Goal: Task Accomplishment & Management: Complete application form

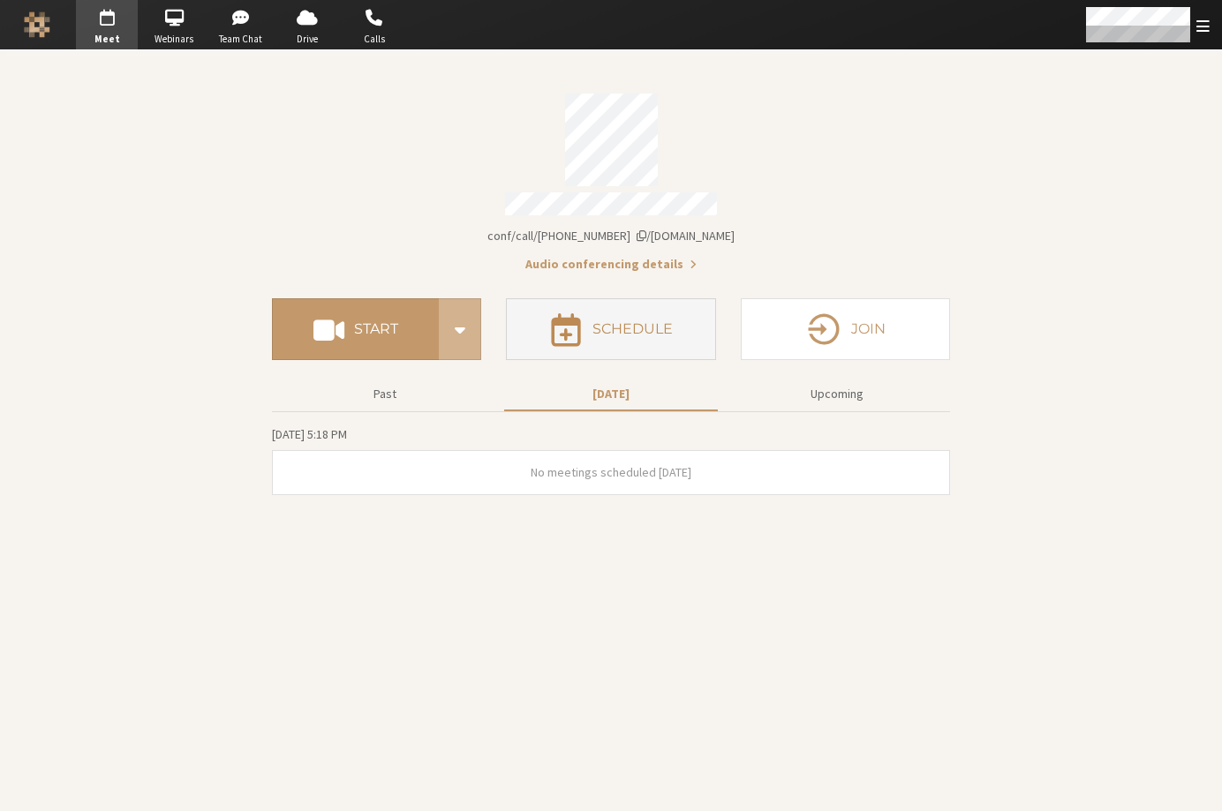
click at [599, 322] on h4 "Schedule" at bounding box center [632, 329] width 80 height 14
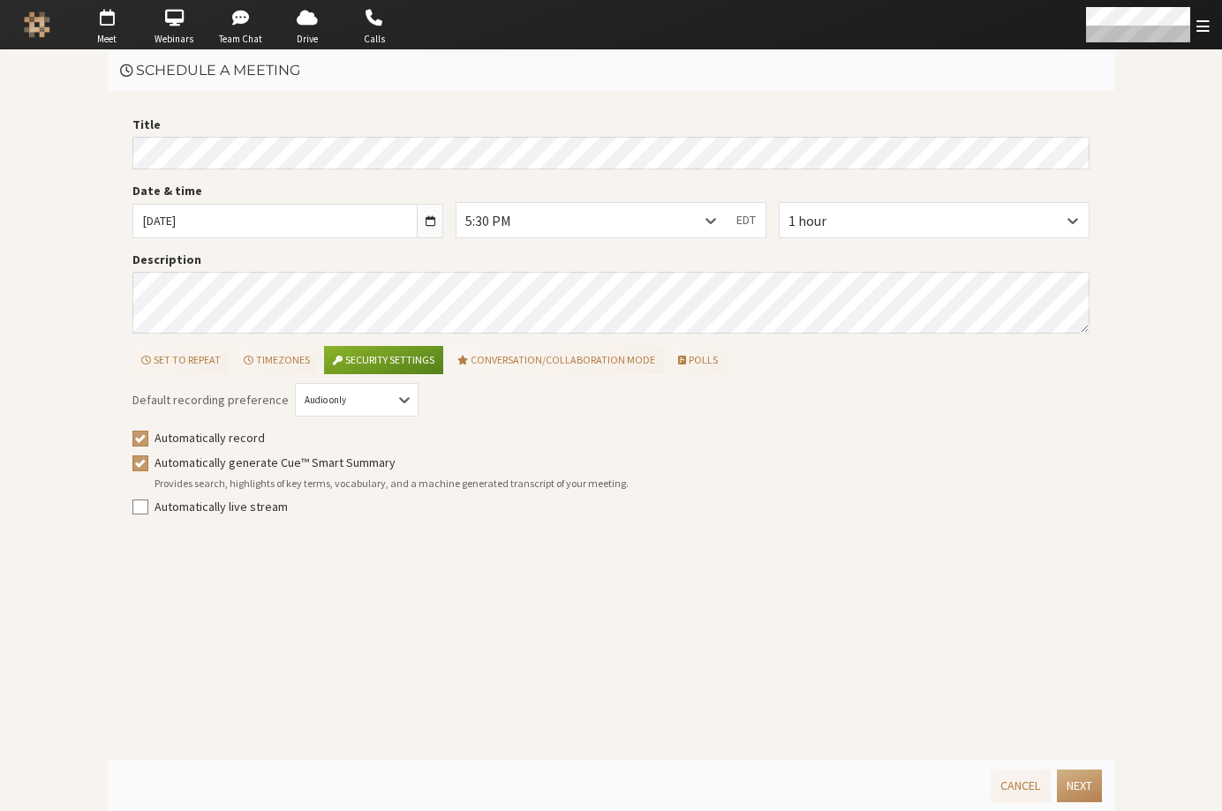
click at [92, 139] on main "Schedule a meeting Title Date & time [DATE] 5:30 PM EDT 1 hour Description Set …" at bounding box center [611, 430] width 1222 height 761
click at [432, 215] on span "button" at bounding box center [431, 221] width 10 height 13
click at [589, 125] on label "Title" at bounding box center [610, 125] width 957 height 19
click at [432, 219] on span "button" at bounding box center [431, 221] width 10 height 13
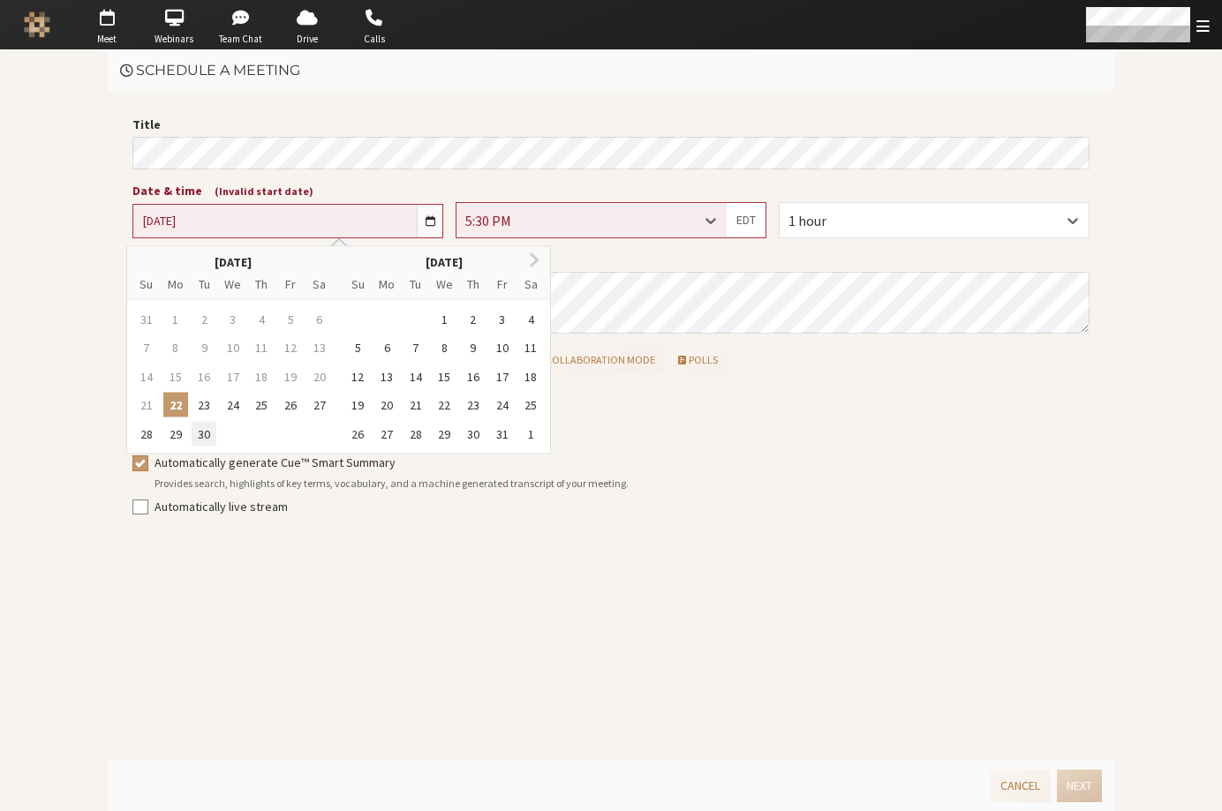
click at [204, 430] on div "30" at bounding box center [204, 434] width 25 height 25
type input "[DATE]"
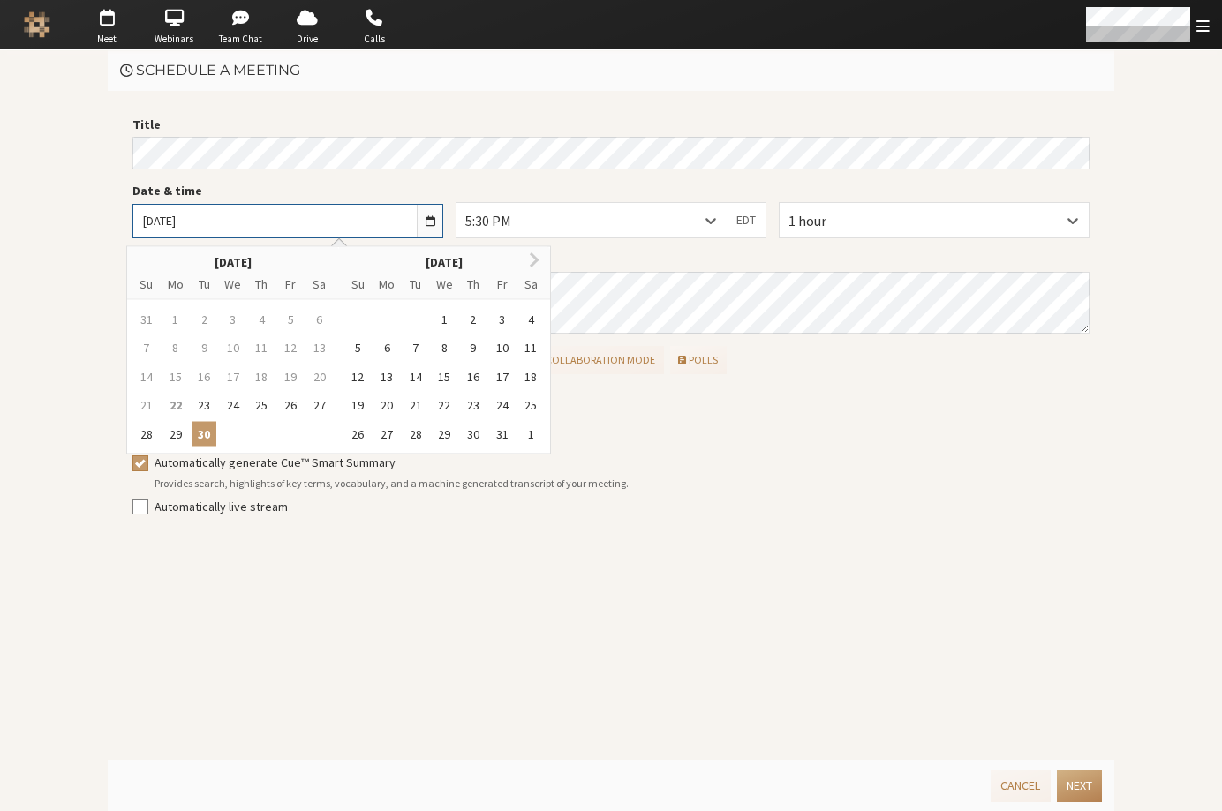
click at [649, 216] on div "5:30 PM" at bounding box center [591, 220] width 270 height 34
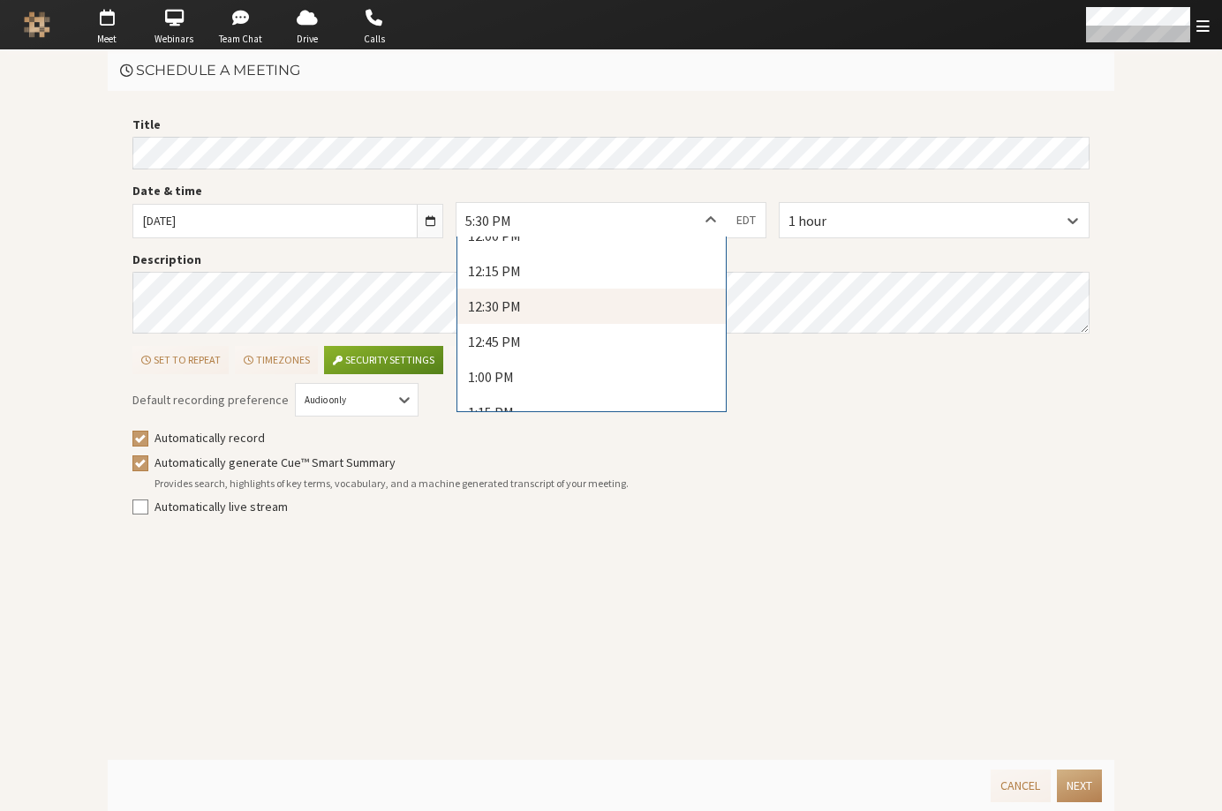
scroll to position [1719, 0]
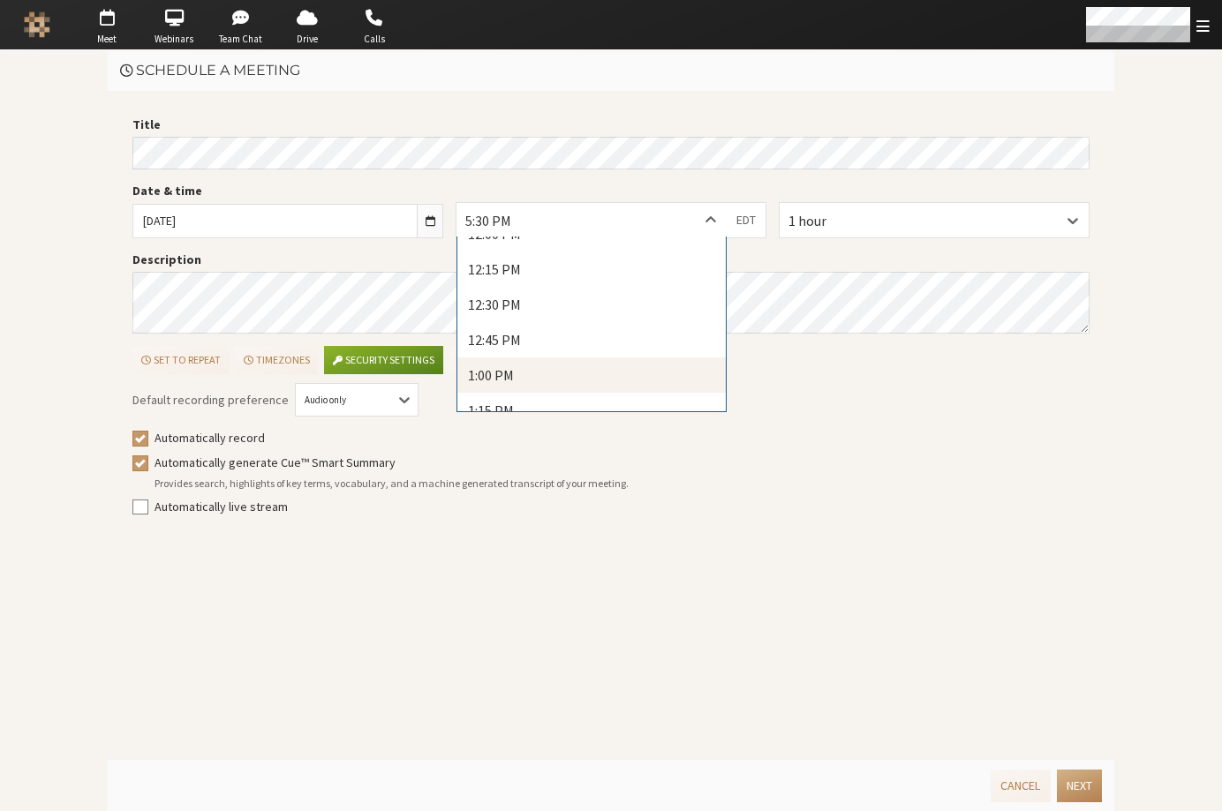
click at [522, 377] on div "1:00 PM" at bounding box center [591, 375] width 268 height 35
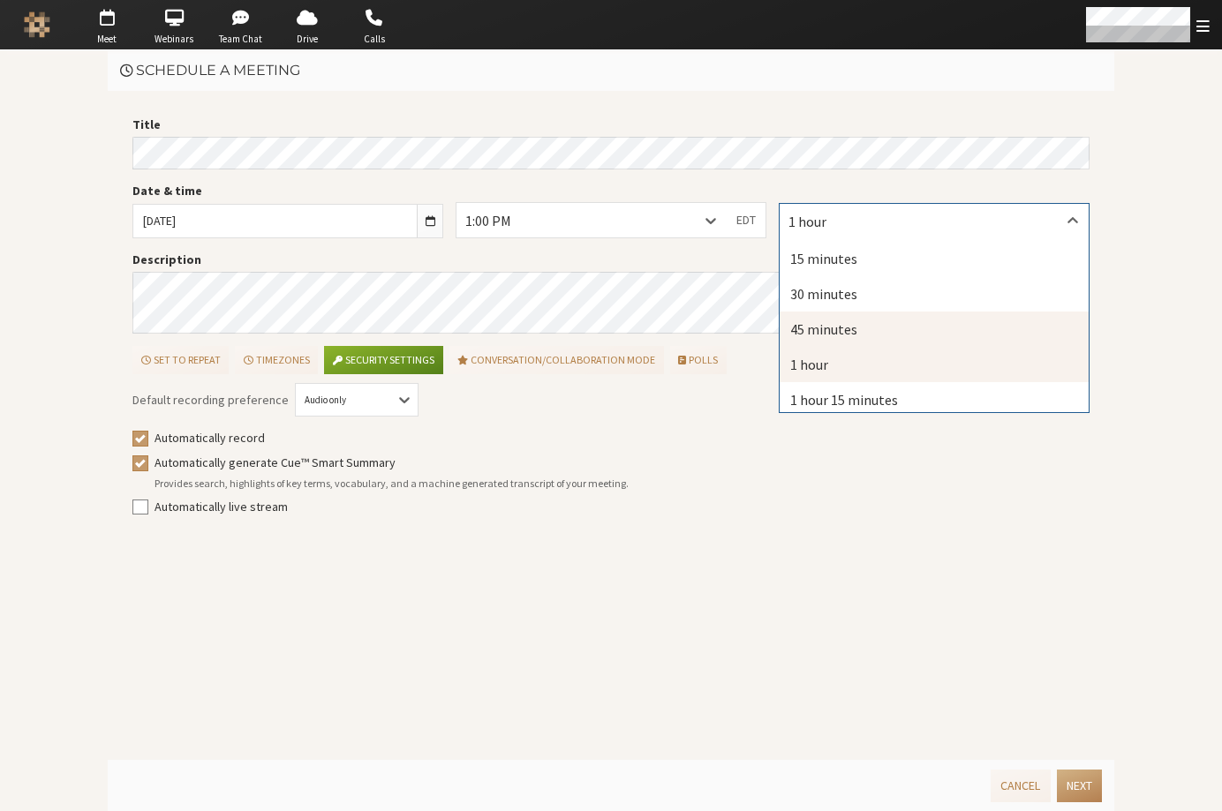
click at [820, 325] on div "45 minutes" at bounding box center [934, 329] width 309 height 35
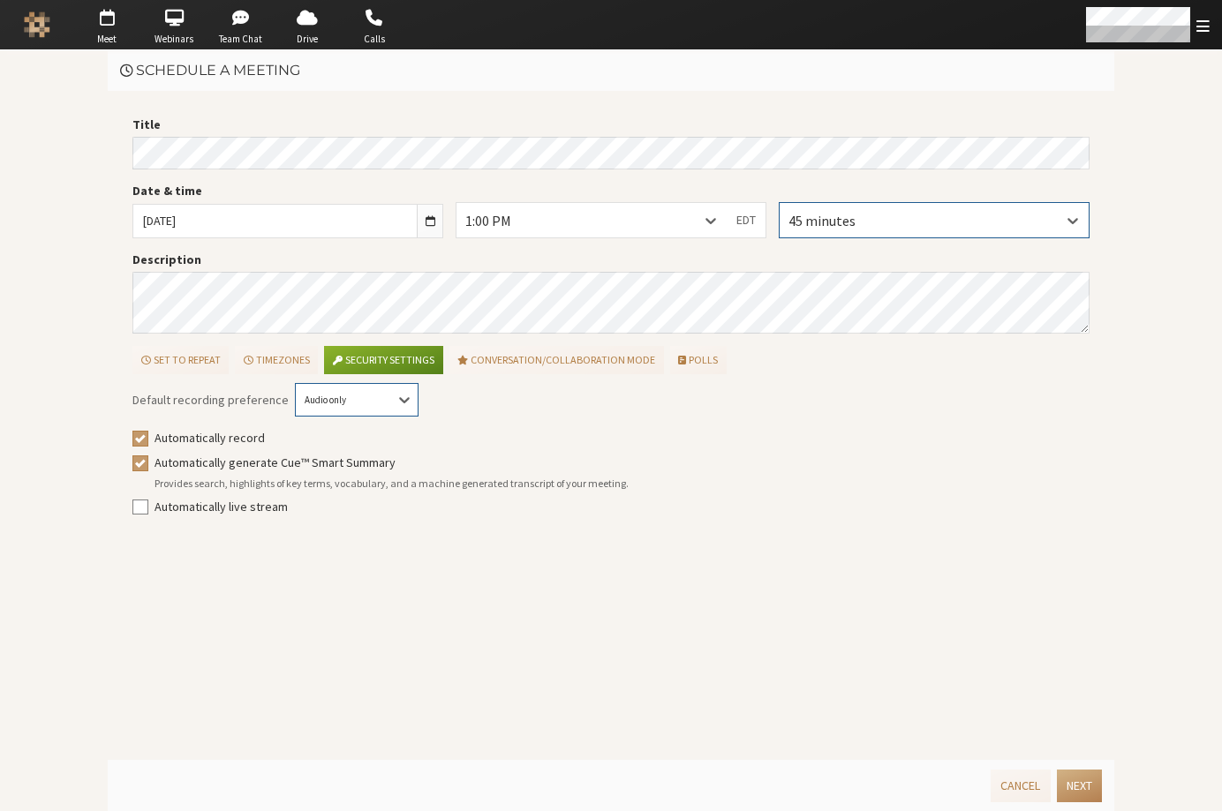
click at [367, 402] on div "Audio only" at bounding box center [357, 400] width 122 height 15
click at [345, 455] on div "Audio & video" at bounding box center [357, 462] width 122 height 29
click at [1081, 787] on button "Next" at bounding box center [1079, 786] width 45 height 33
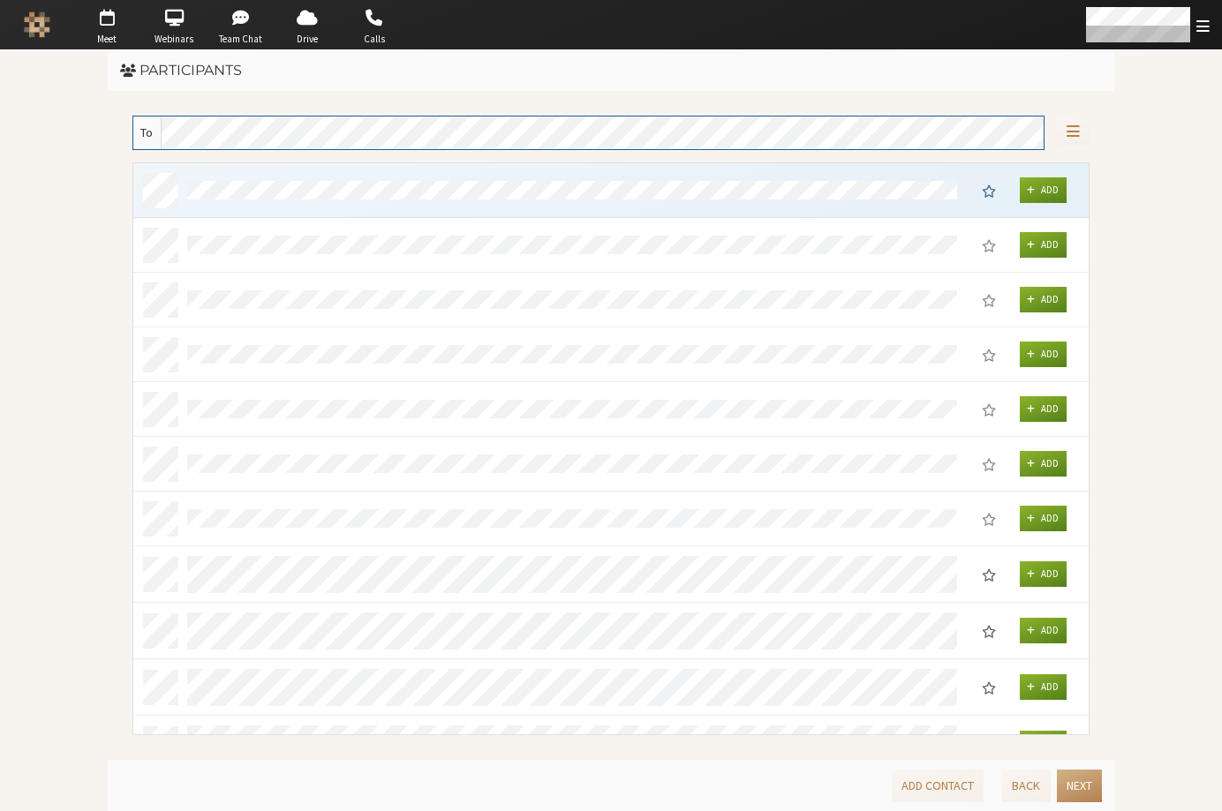
scroll to position [558, 942]
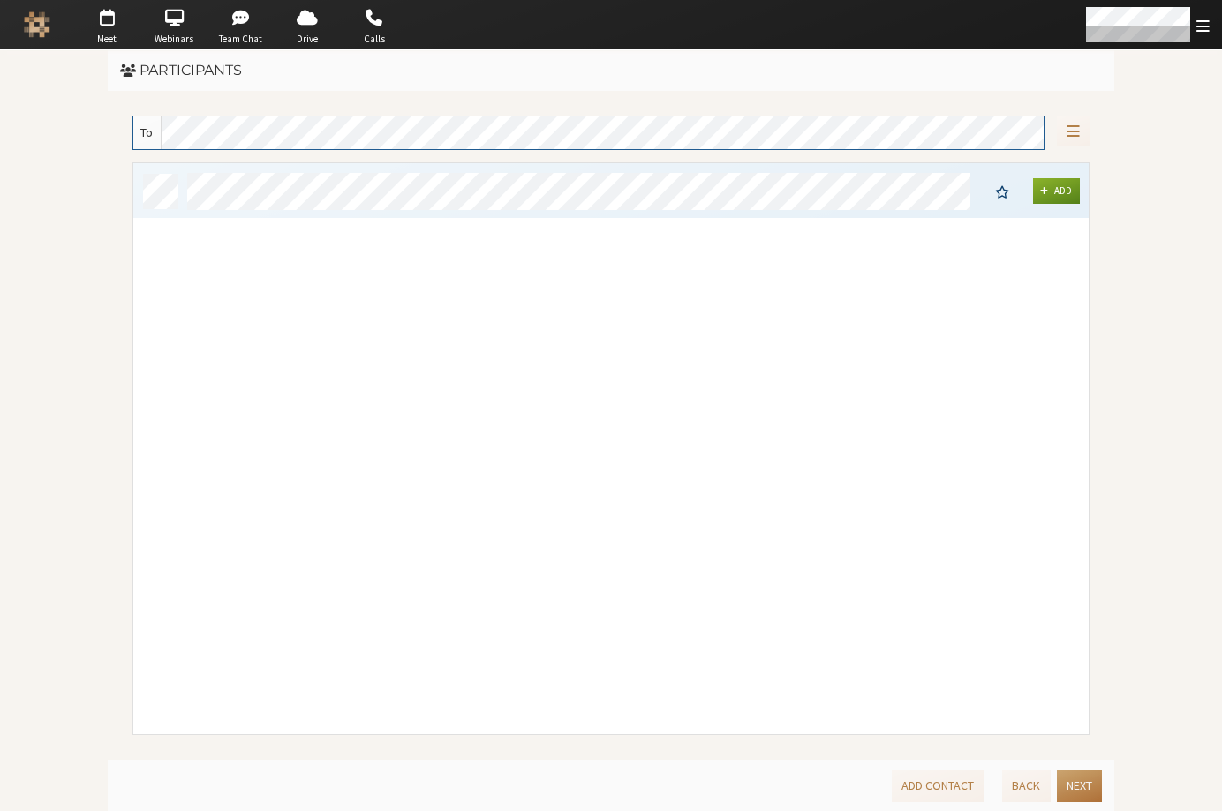
click at [1070, 786] on button "Next" at bounding box center [1079, 786] width 45 height 33
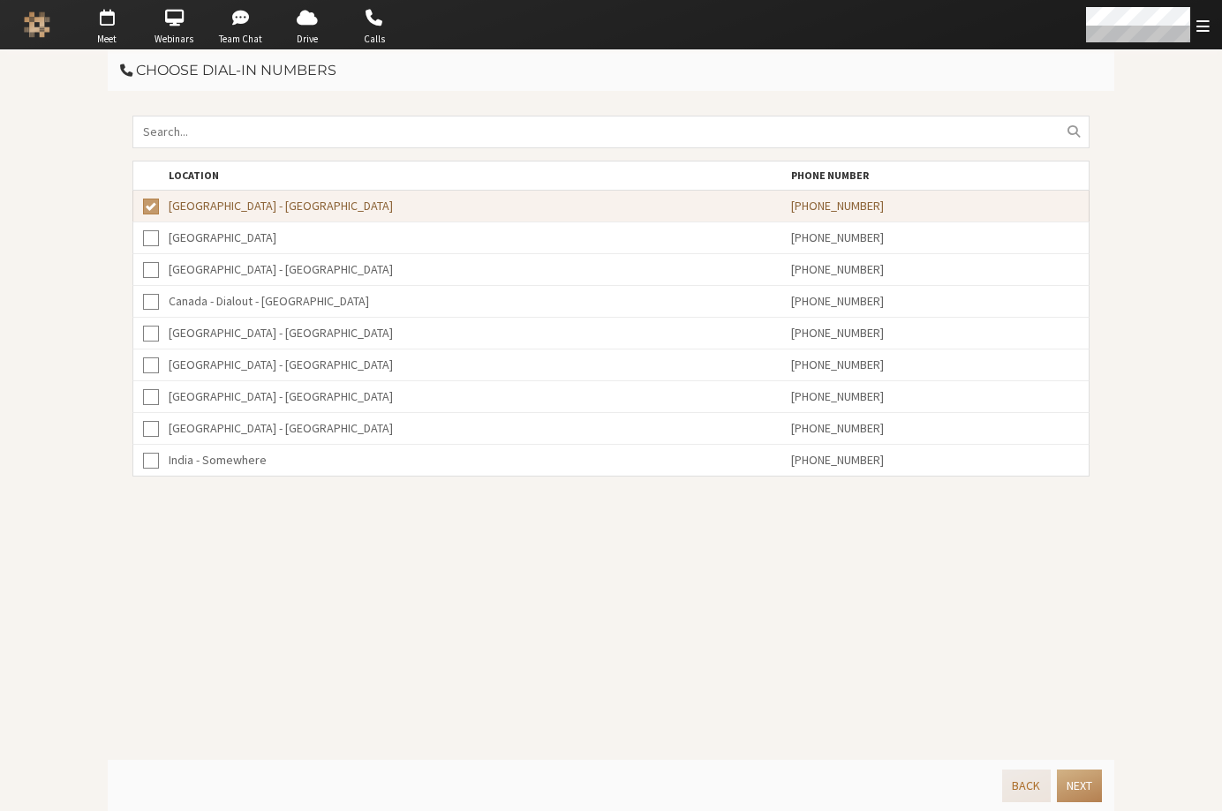
click at [1029, 772] on button "Back" at bounding box center [1026, 786] width 48 height 33
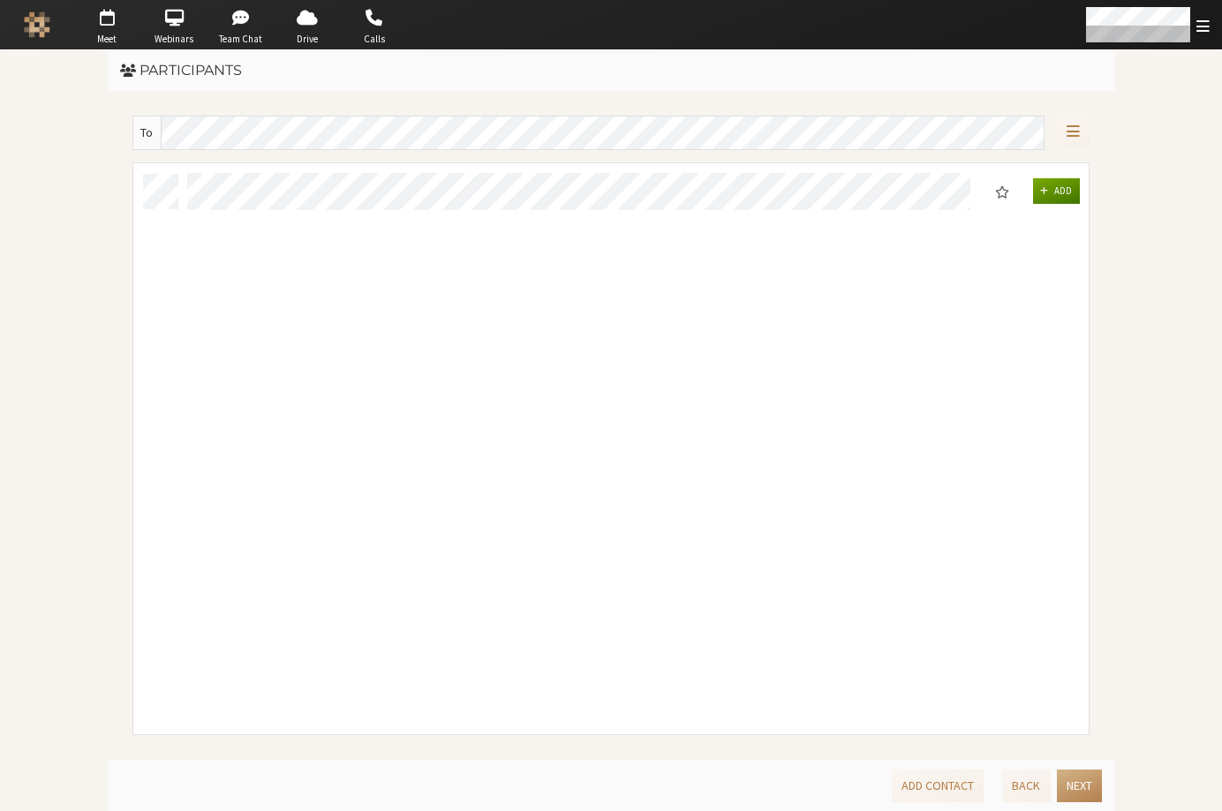
click at [1044, 202] on button "Add" at bounding box center [1057, 191] width 48 height 26
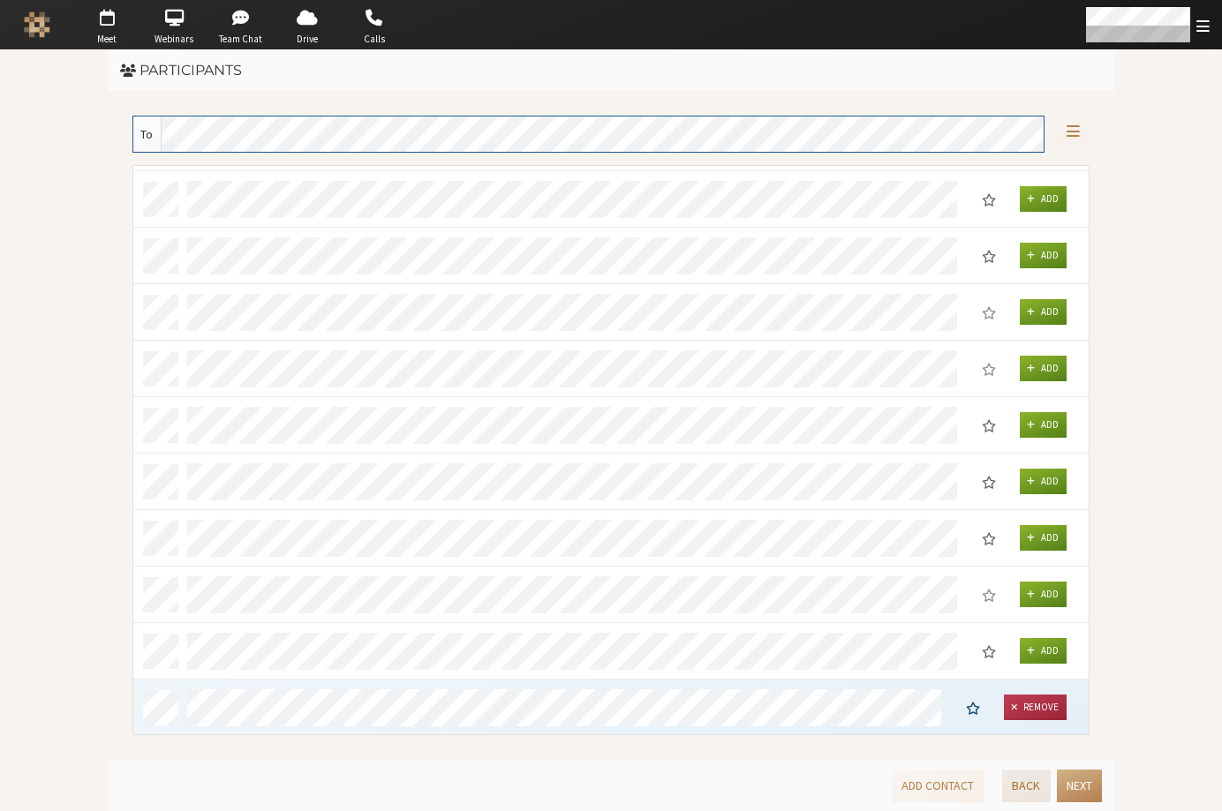
click at [1019, 780] on button "Back" at bounding box center [1026, 786] width 48 height 33
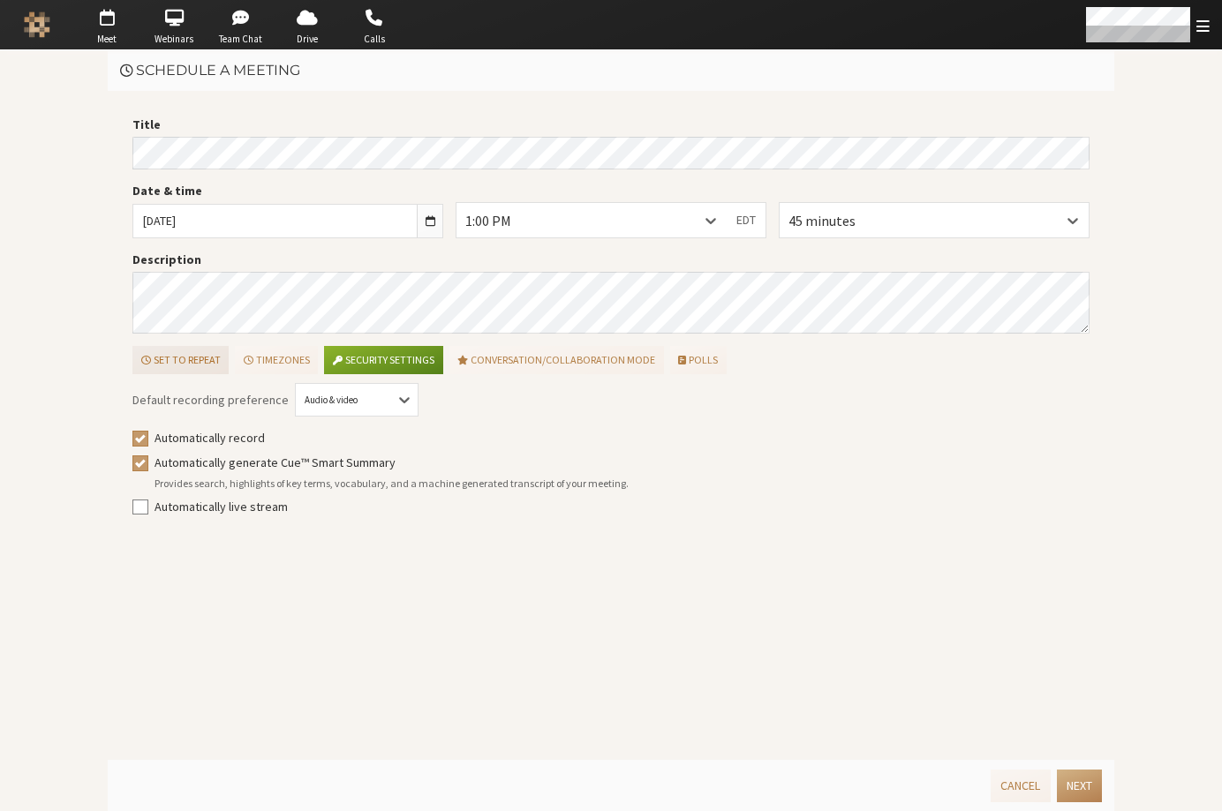
click at [187, 359] on button "Set to repeat" at bounding box center [180, 360] width 96 height 28
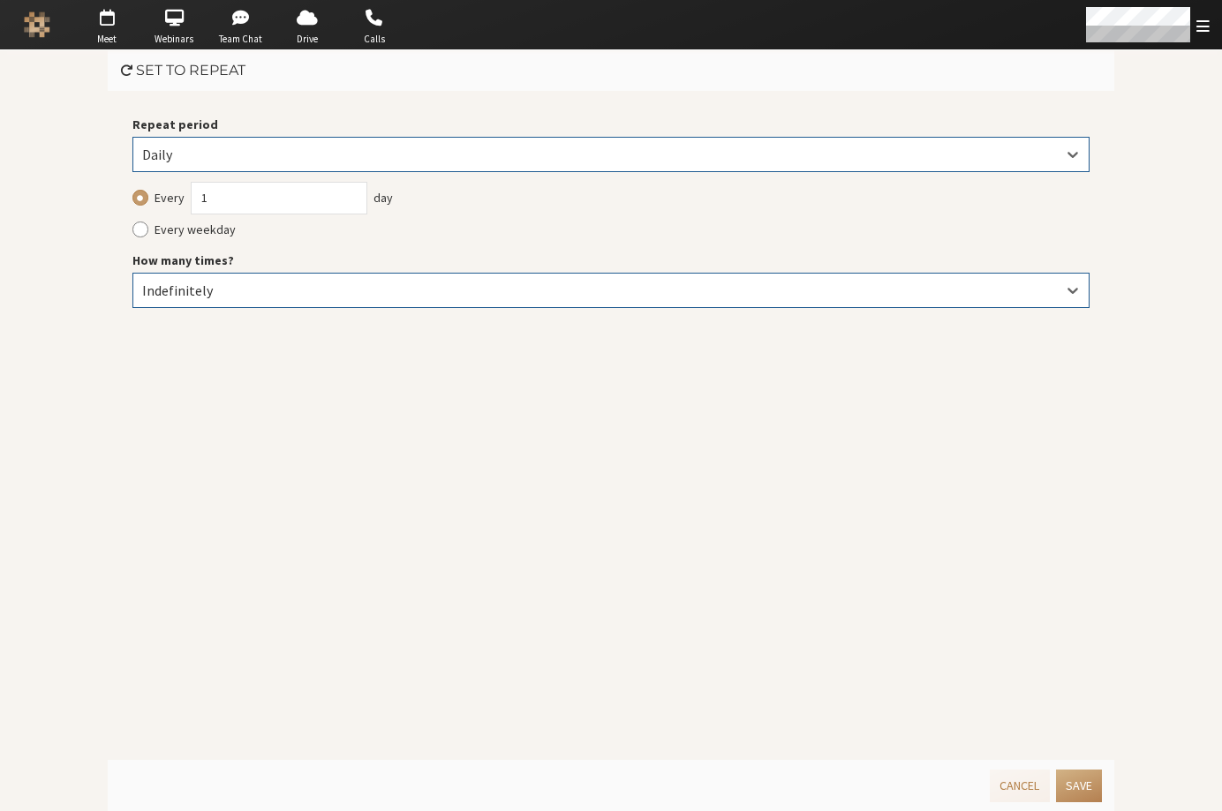
click at [217, 285] on div "Indefinitely" at bounding box center [191, 290] width 99 height 21
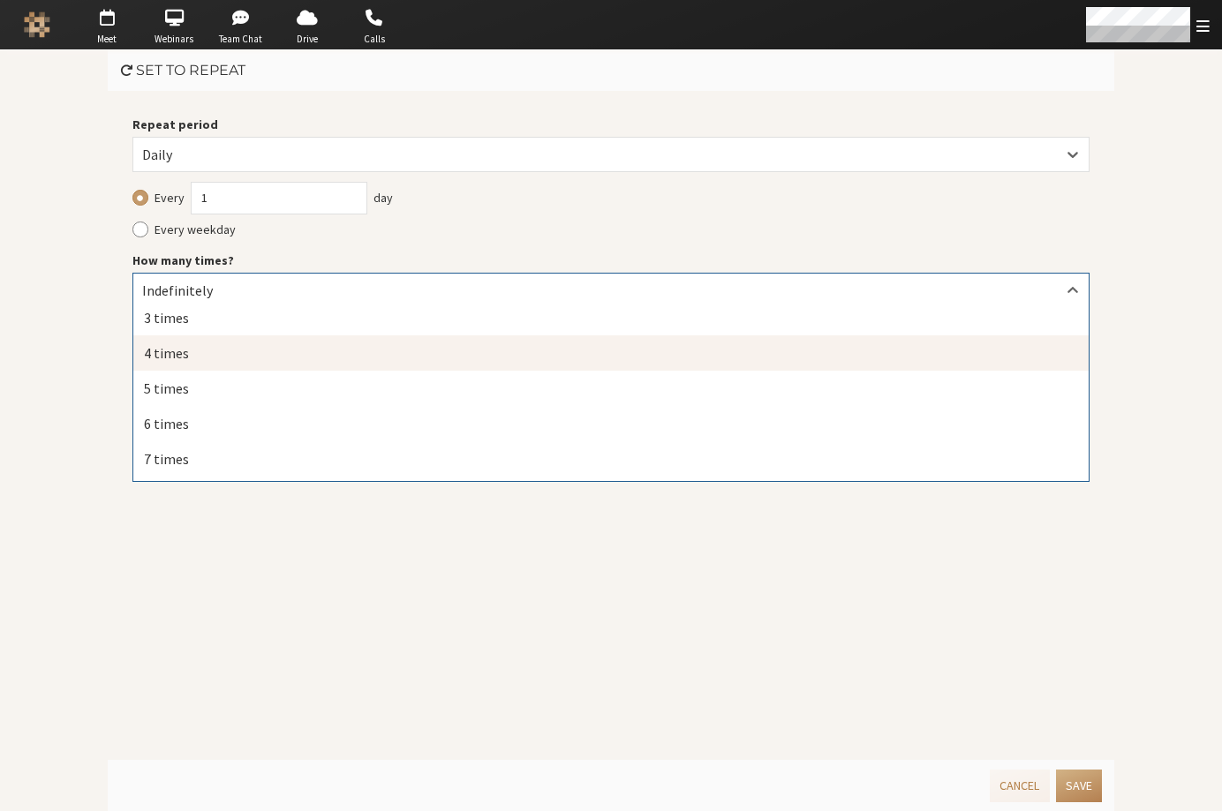
scroll to position [291, 0]
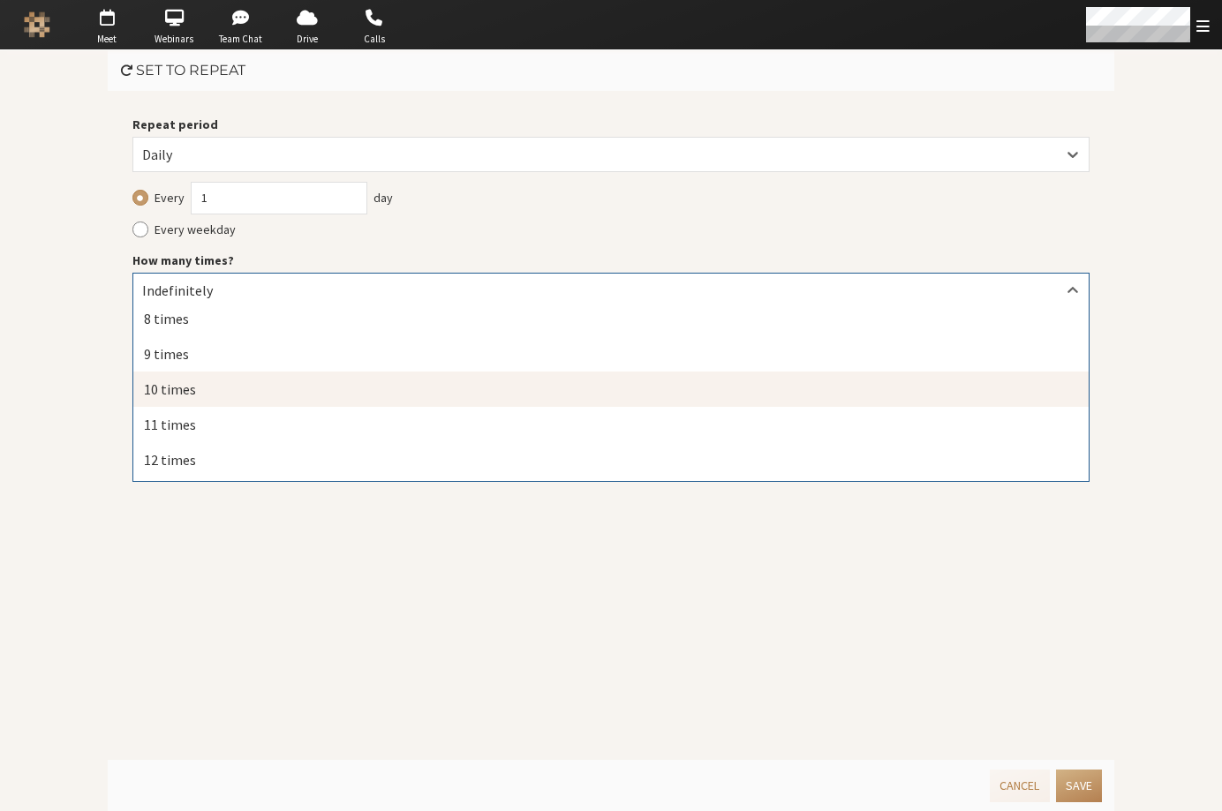
click at [274, 381] on div "10 times" at bounding box center [610, 389] width 955 height 35
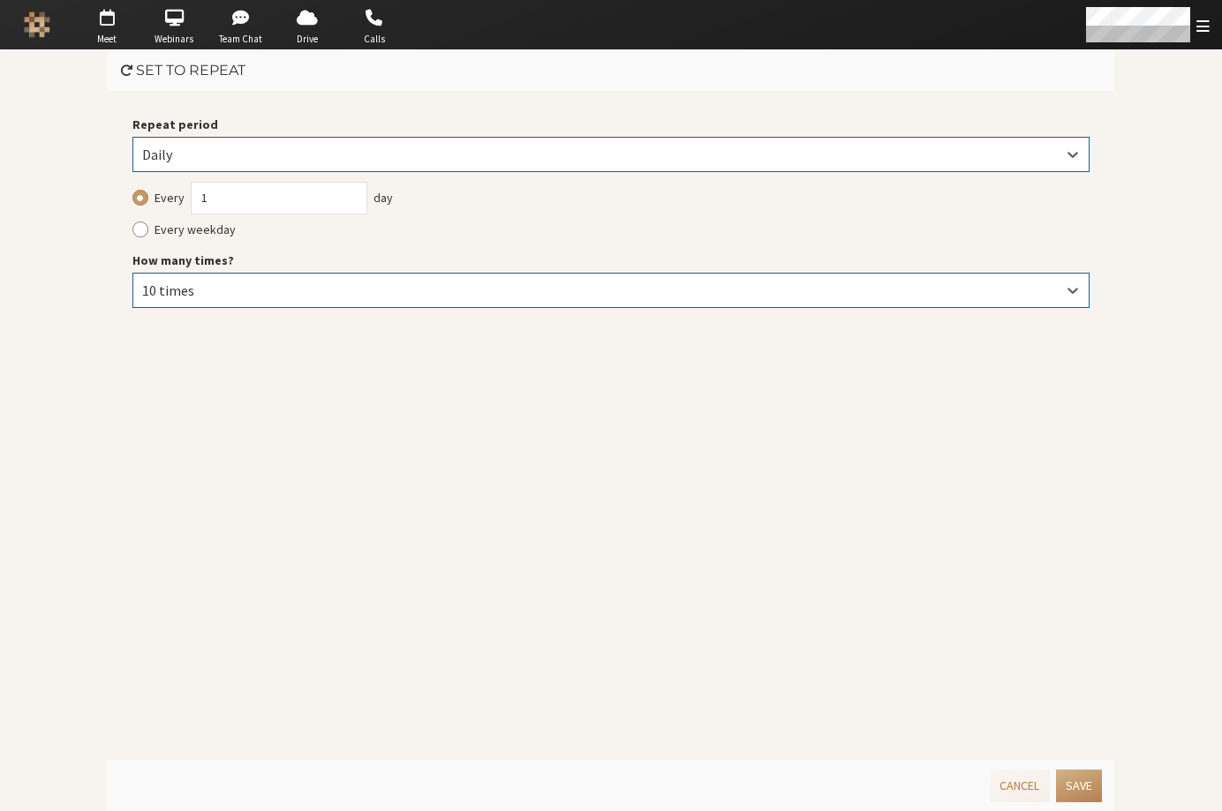
click at [164, 156] on div "Daily" at bounding box center [171, 154] width 58 height 21
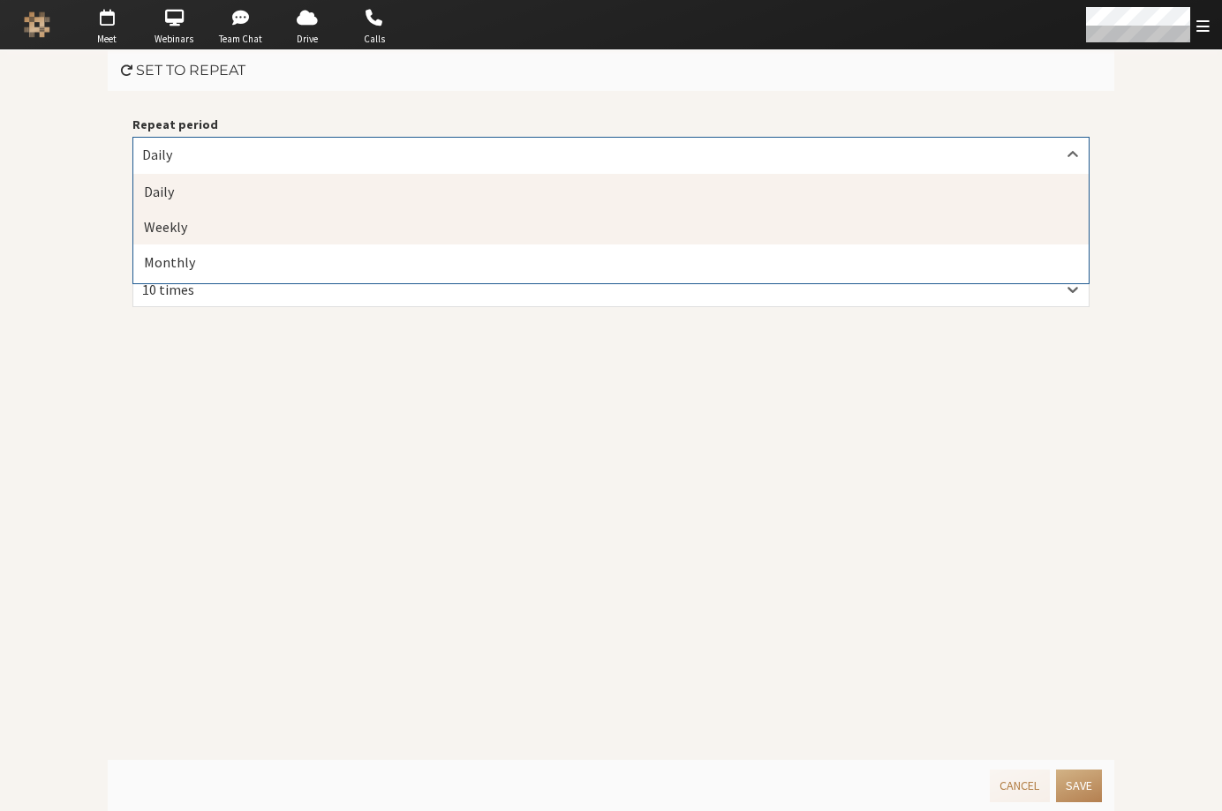
click at [158, 225] on div "Weekly" at bounding box center [610, 226] width 955 height 35
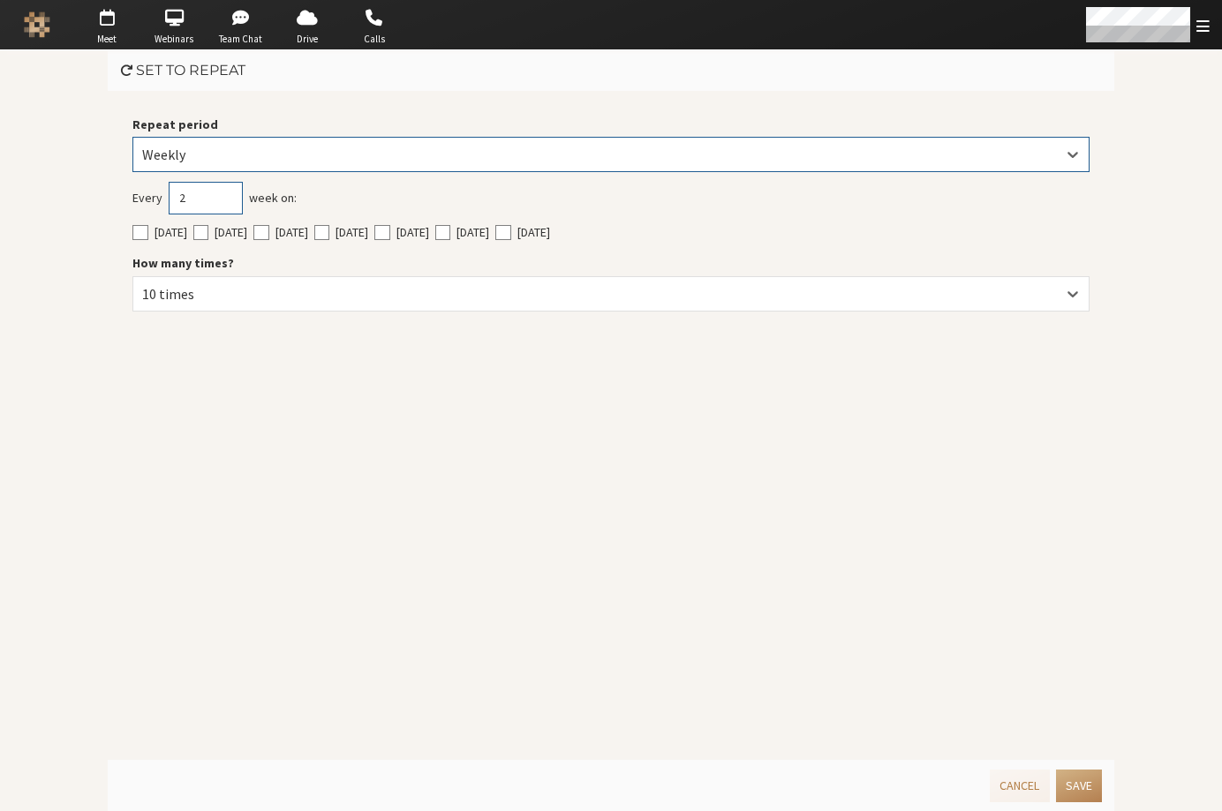
type input "2"
click at [200, 192] on input "2" at bounding box center [206, 198] width 74 height 33
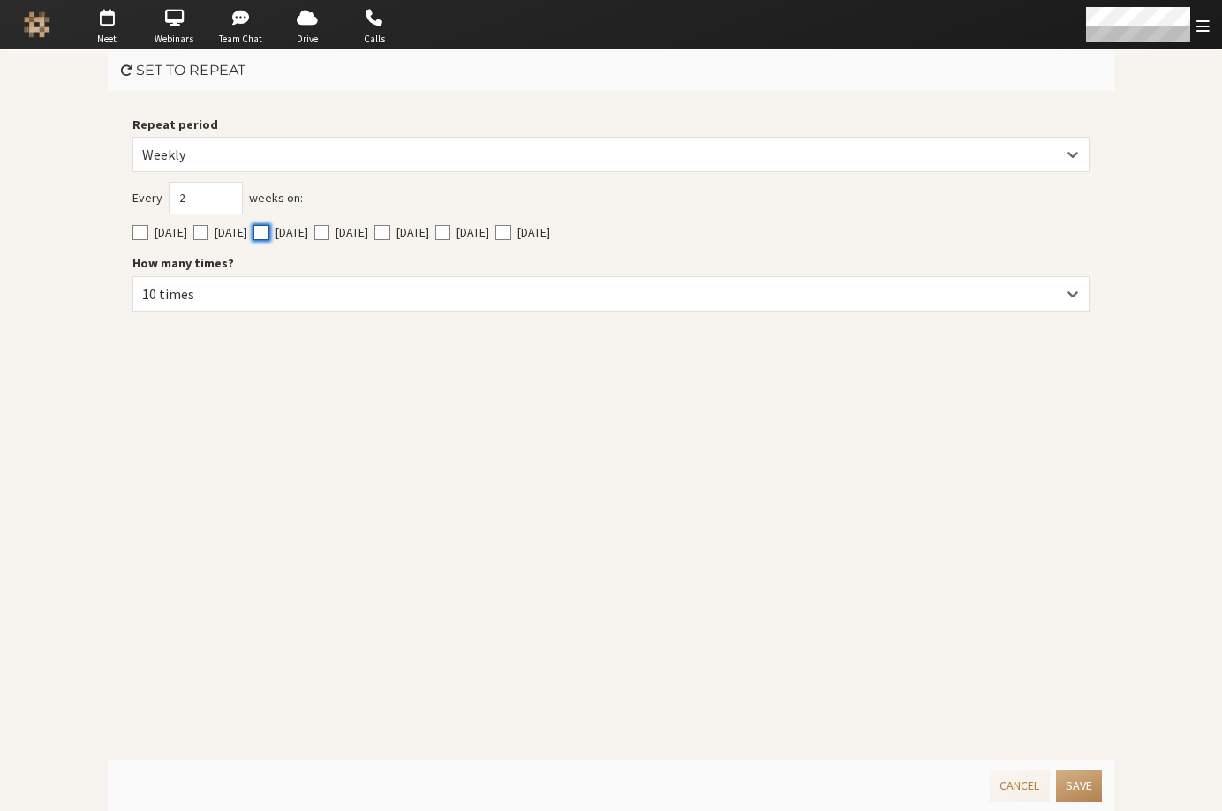
click at [269, 227] on input "[DATE]" at bounding box center [261, 232] width 16 height 18
checkbox input "true"
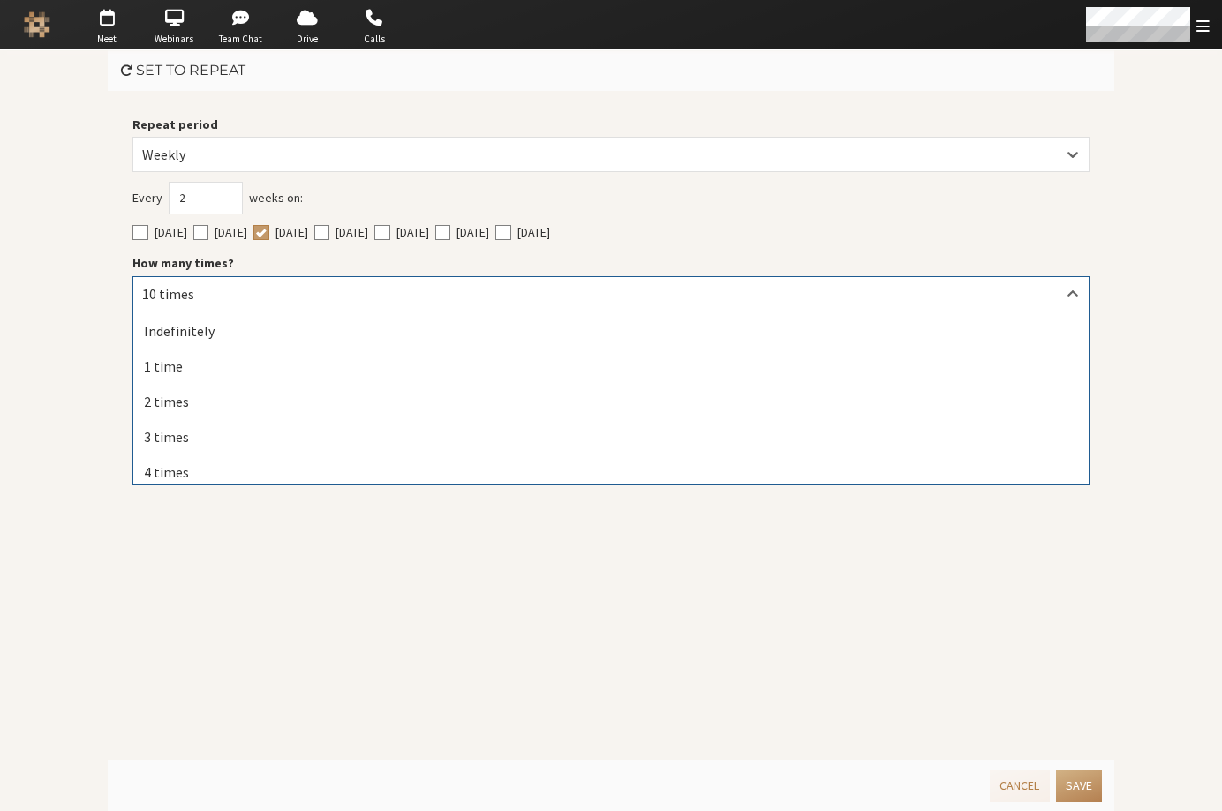
click at [200, 297] on div "10 times" at bounding box center [182, 293] width 80 height 21
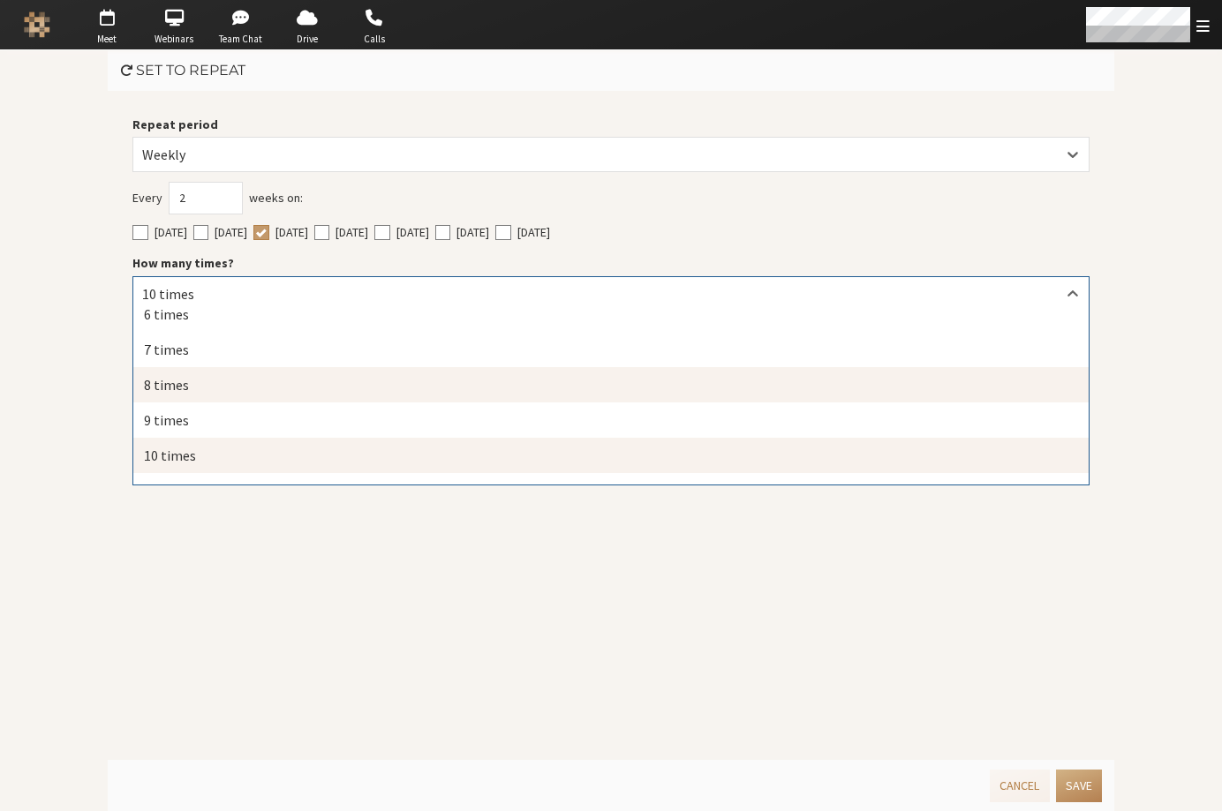
click at [205, 387] on div "8 times" at bounding box center [610, 384] width 955 height 35
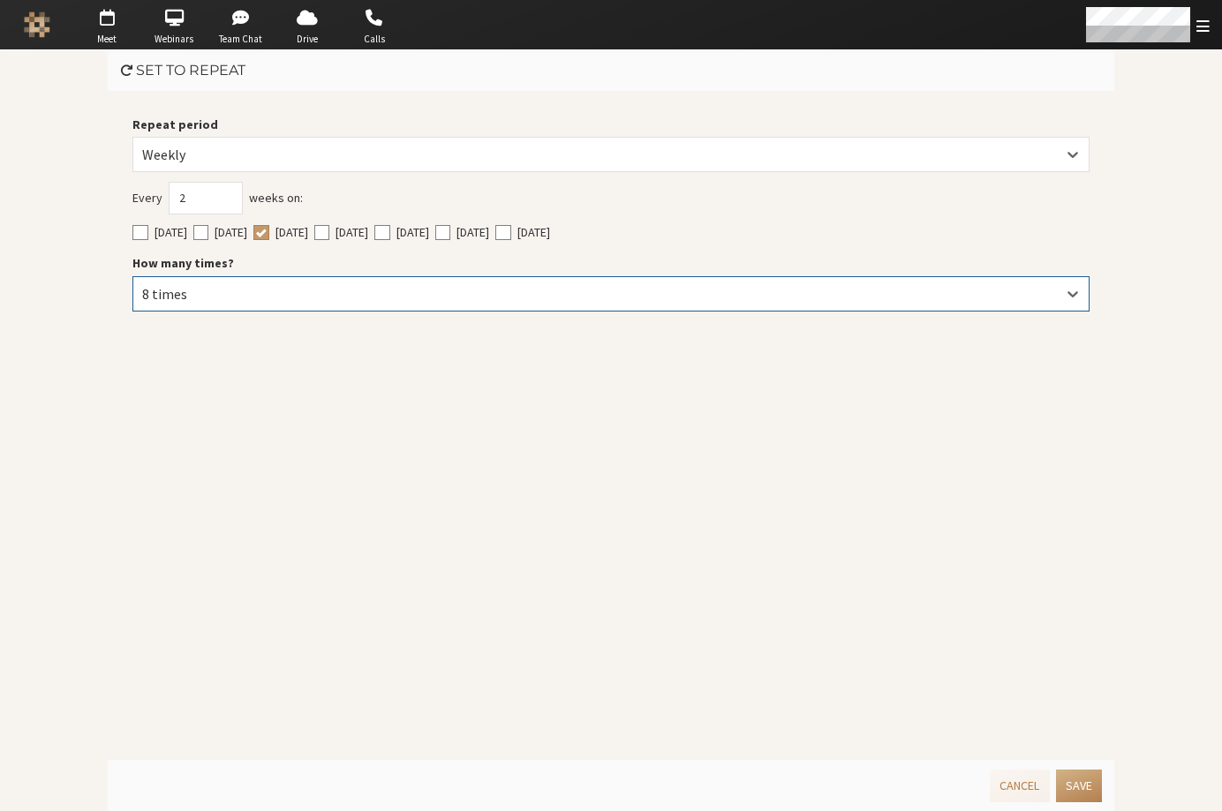
click at [667, 572] on div "Repeat period Weekly Every 2 weeks on: [DATE] [DATE] [DATE] [DATE] [DATE] [DATE…" at bounding box center [611, 425] width 1006 height 669
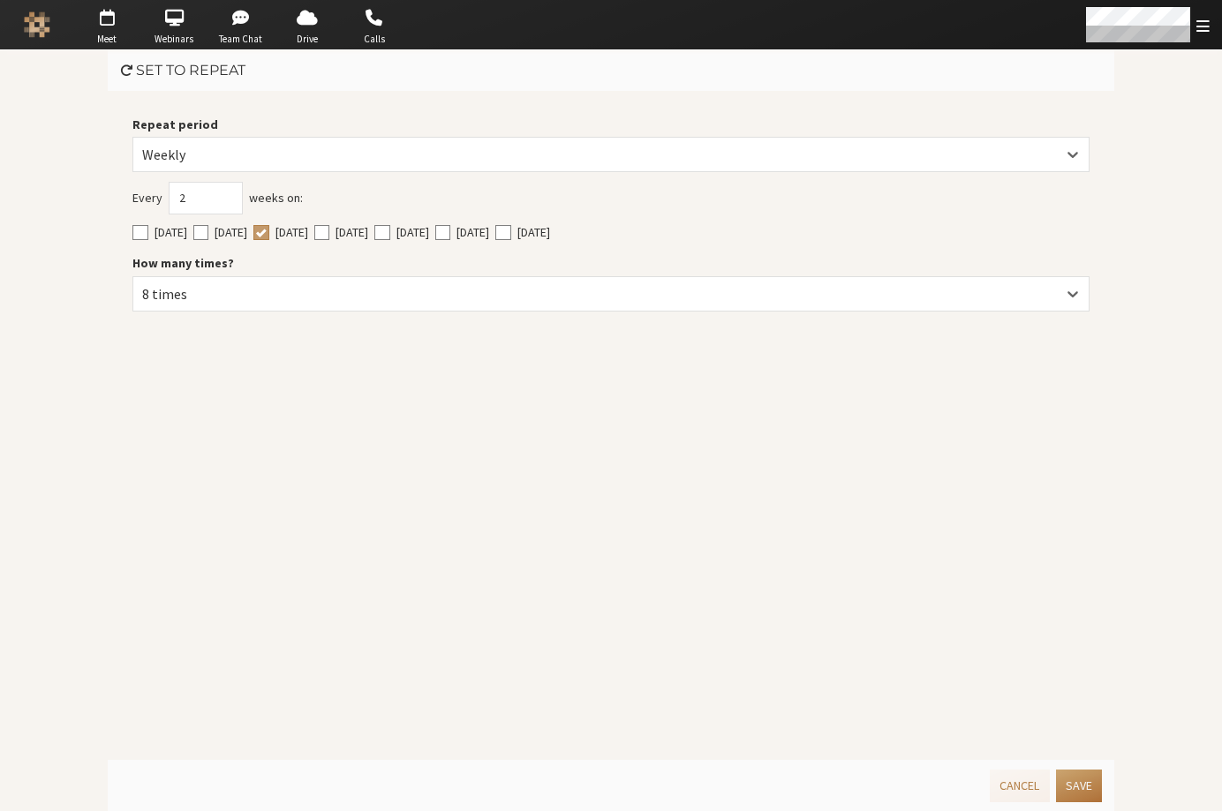
click at [1088, 785] on button "Save" at bounding box center [1079, 786] width 46 height 33
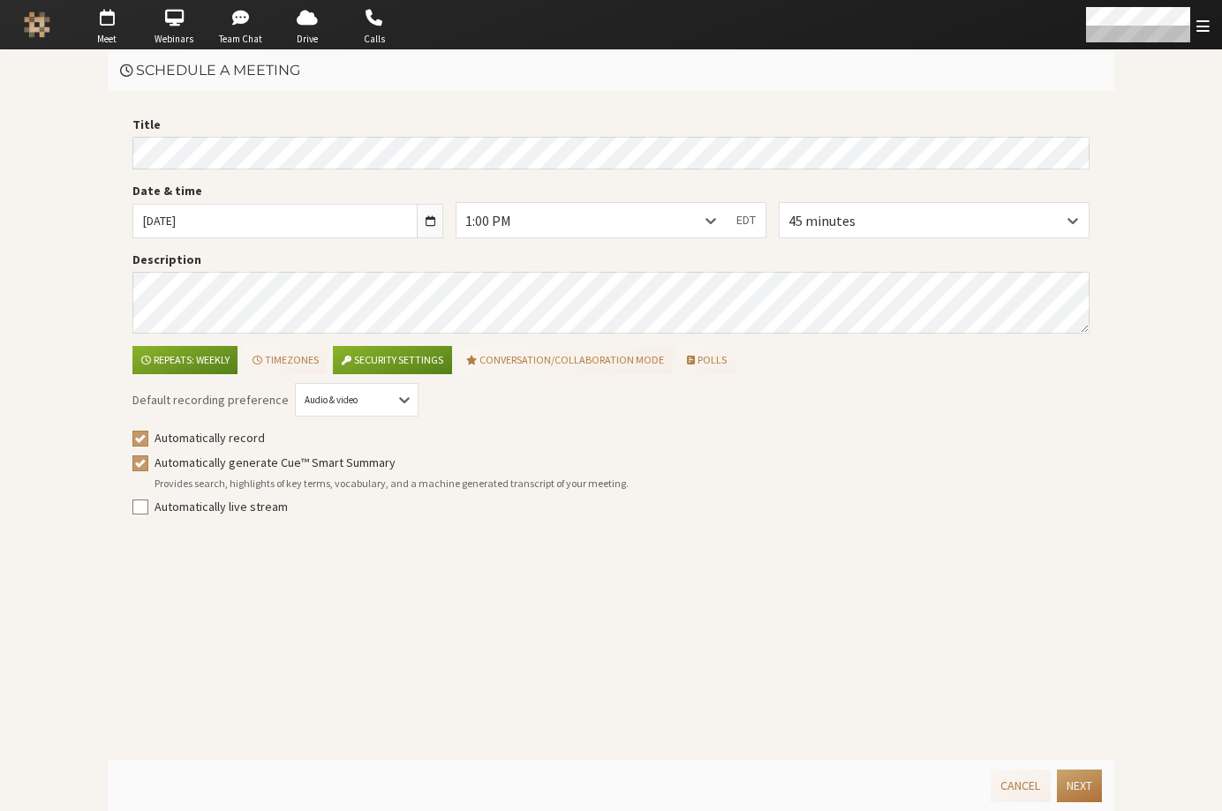
click at [1082, 783] on button "Next" at bounding box center [1079, 786] width 45 height 33
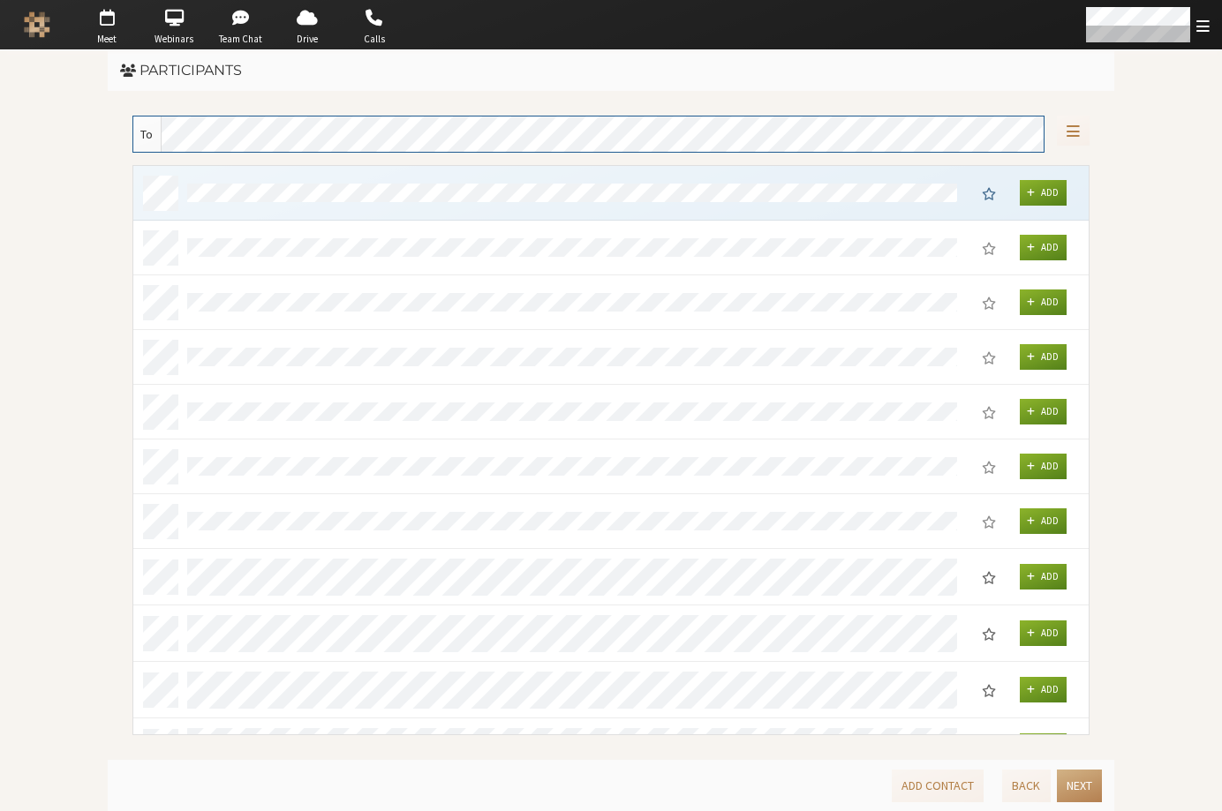
scroll to position [554, 942]
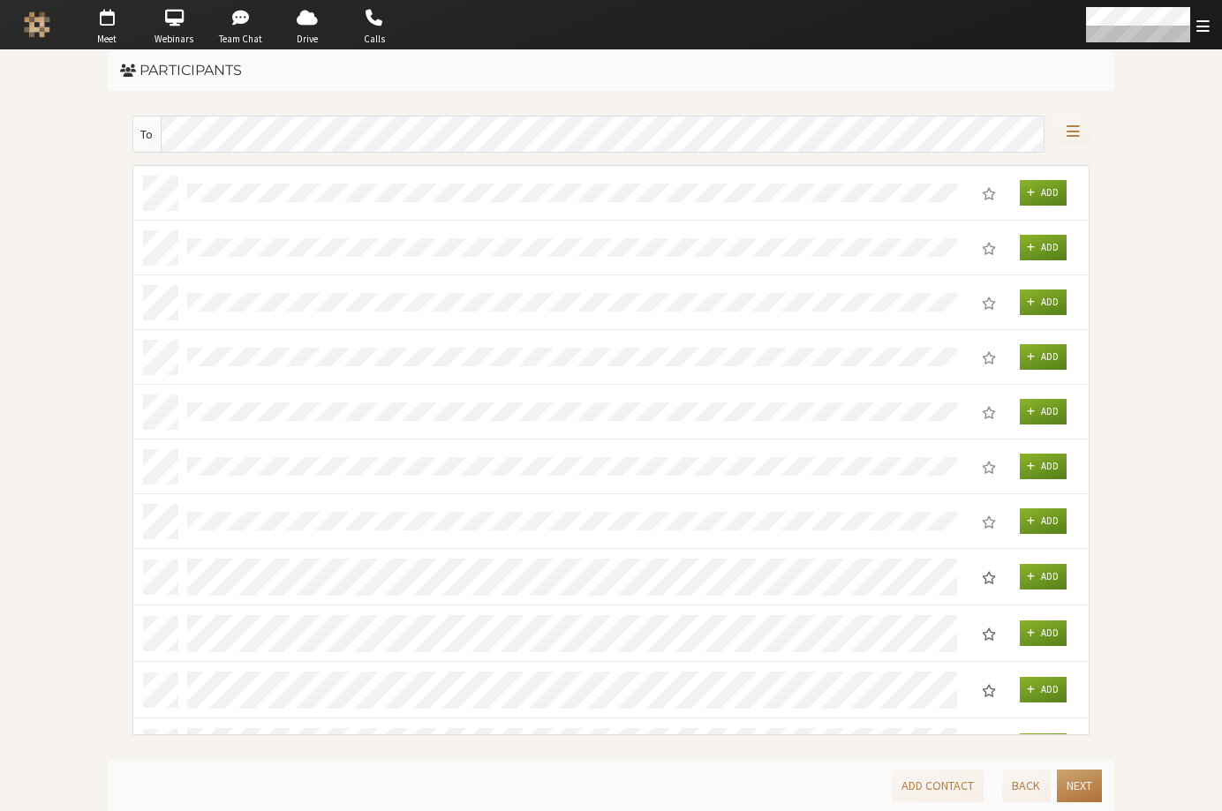
click at [1082, 782] on button "Next" at bounding box center [1079, 786] width 45 height 33
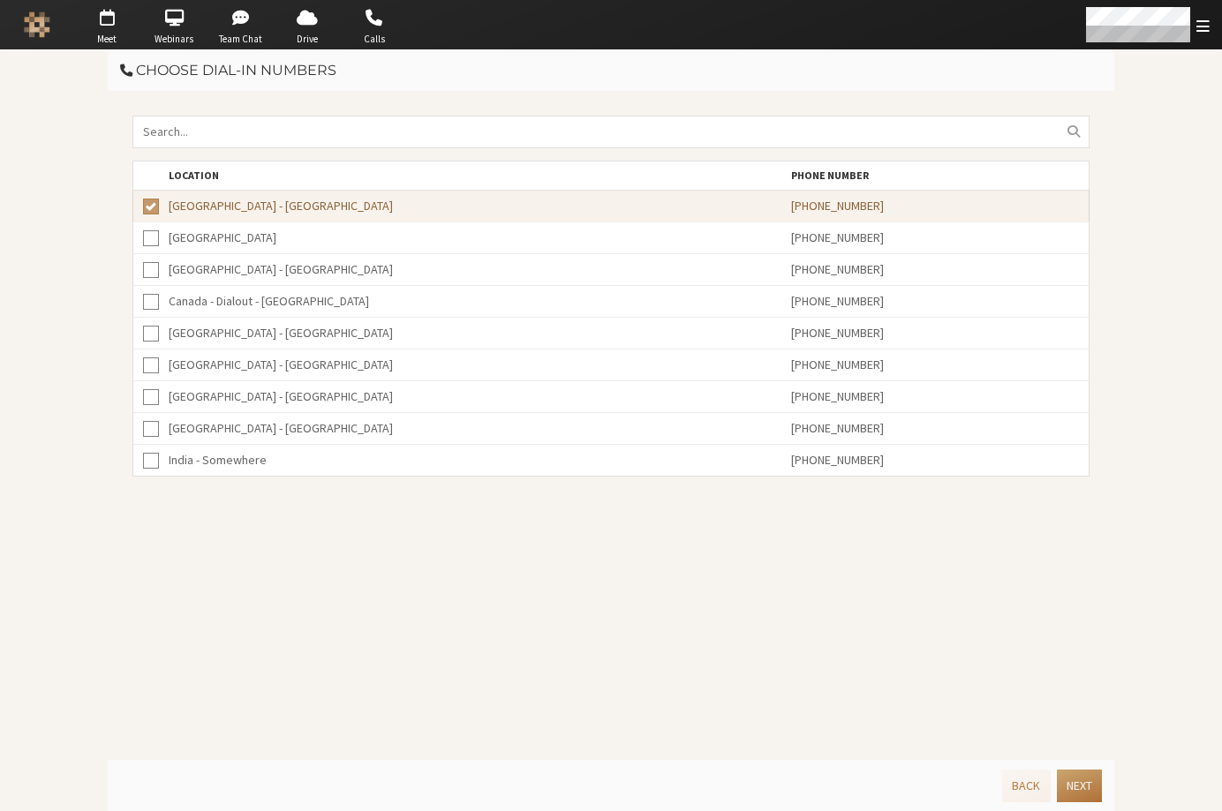
click at [1081, 787] on button "Next" at bounding box center [1079, 786] width 45 height 33
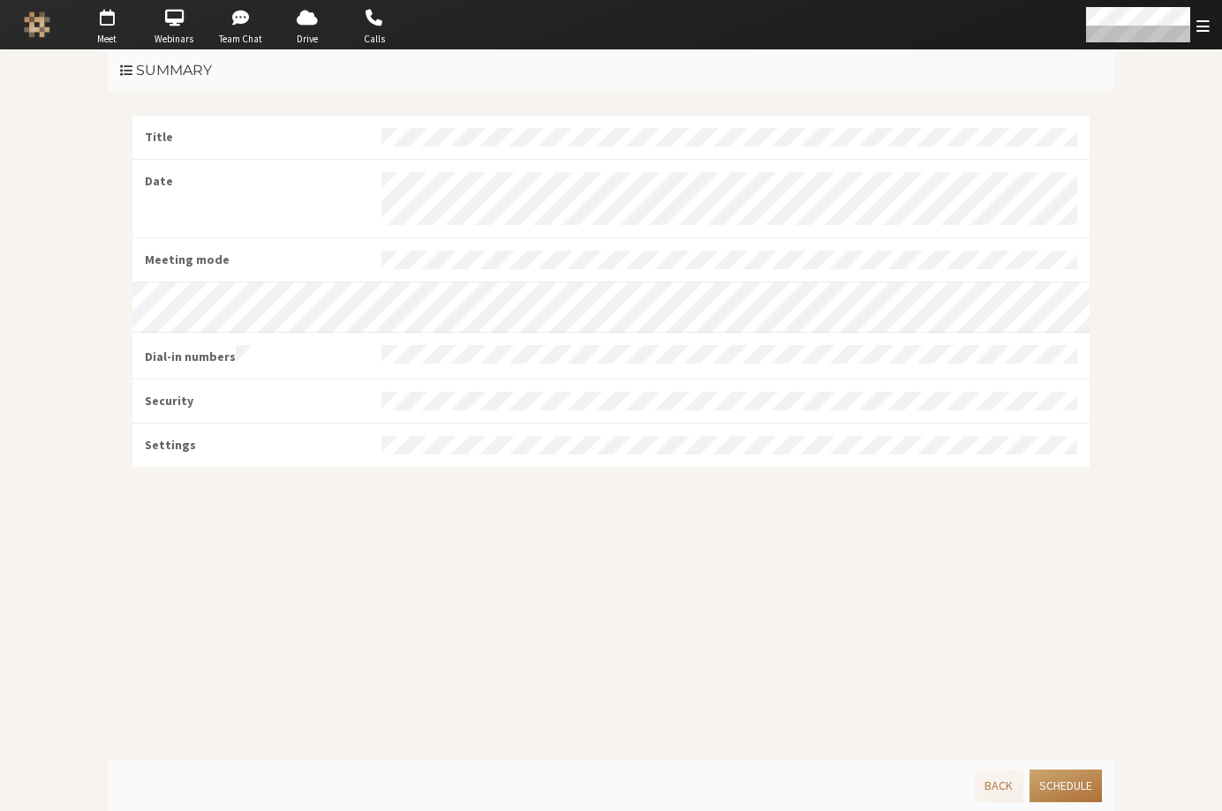
click at [1077, 788] on button "Schedule" at bounding box center [1065, 786] width 72 height 33
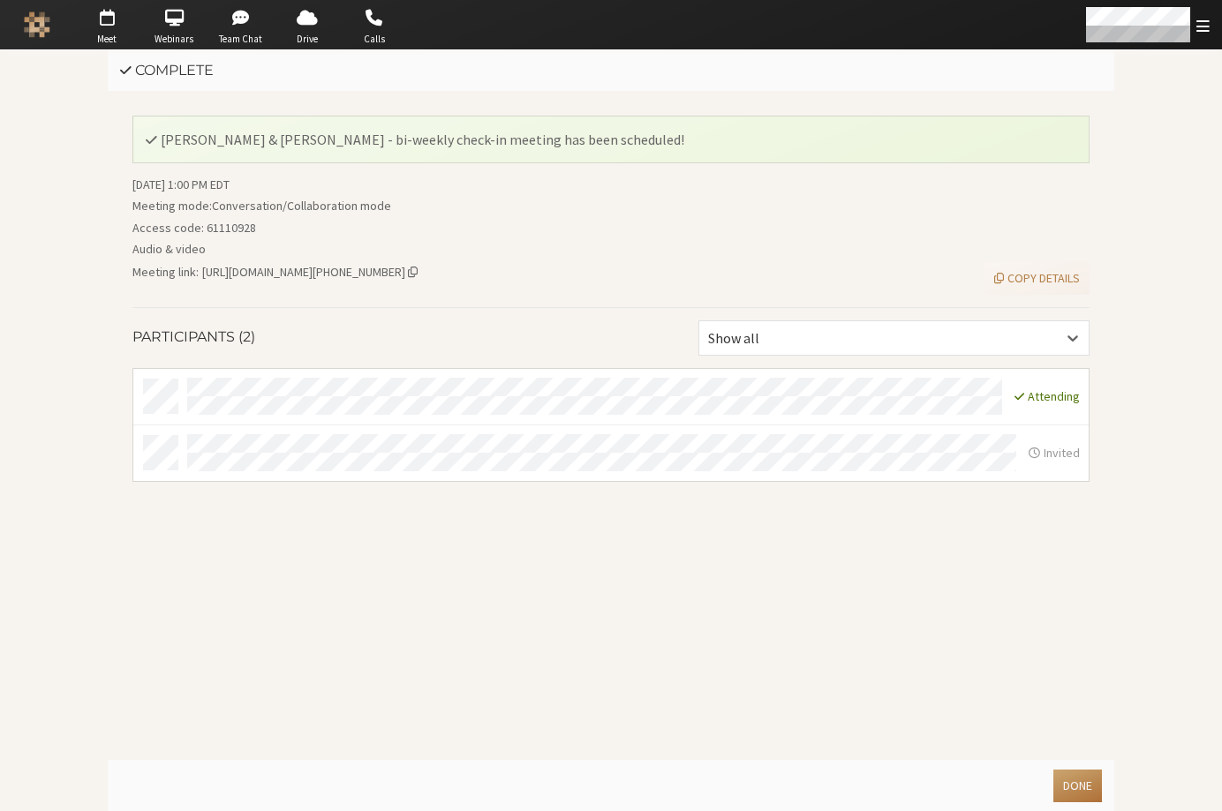
click at [1084, 792] on button "Done" at bounding box center [1077, 786] width 49 height 33
